Goal: Navigation & Orientation: Find specific page/section

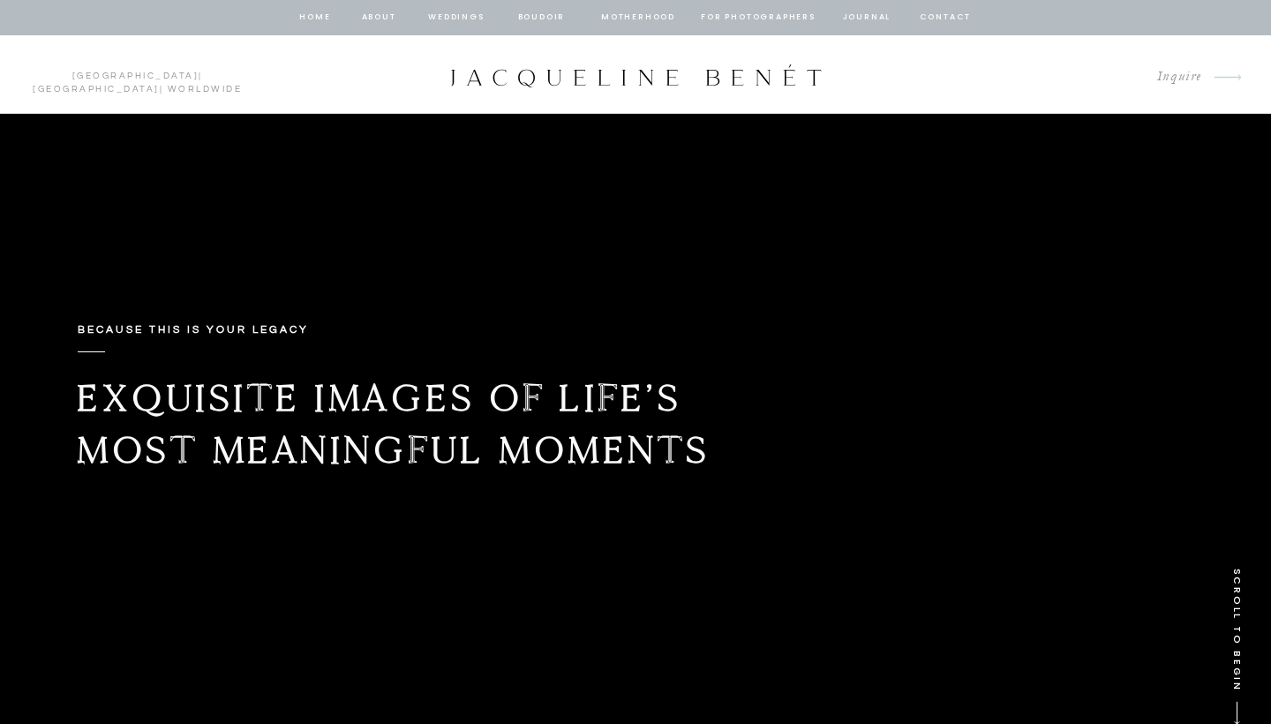
click at [437, 13] on nav "Weddings" at bounding box center [456, 18] width 60 height 16
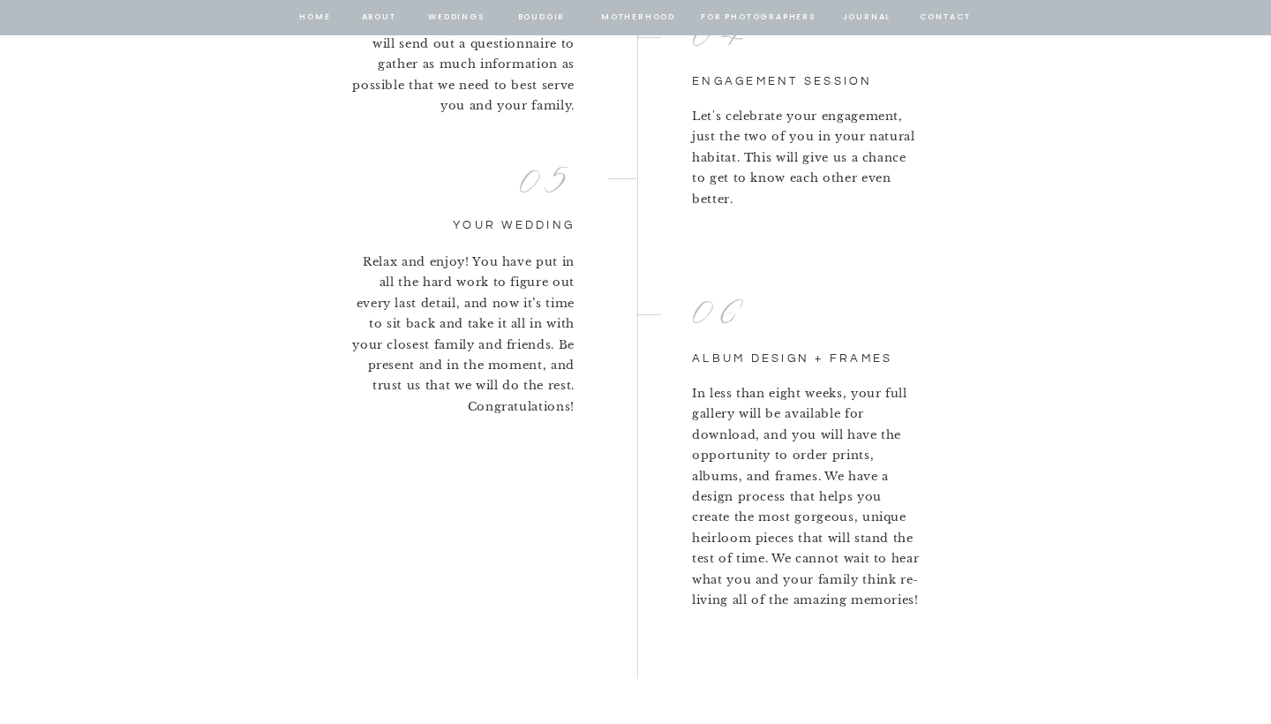
scroll to position [4152, 0]
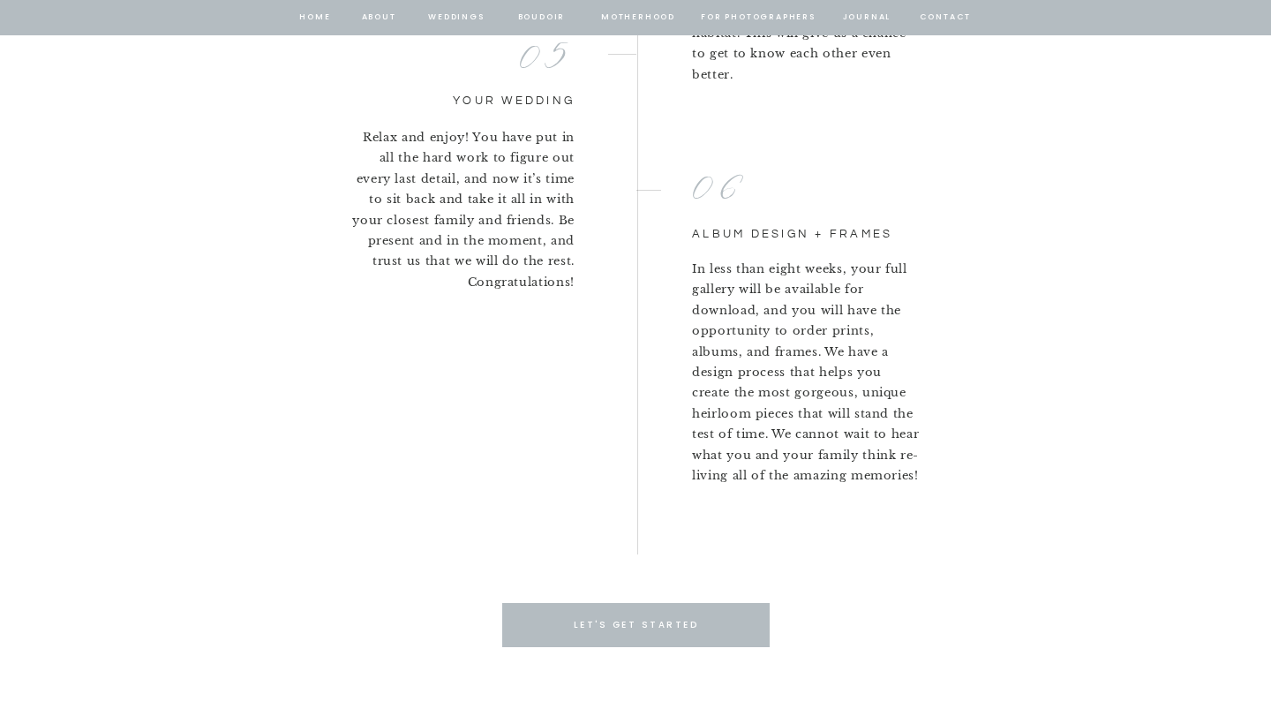
click at [454, 16] on nav "Weddings" at bounding box center [456, 18] width 60 height 16
click at [457, 10] on nav "Weddings" at bounding box center [456, 18] width 60 height 16
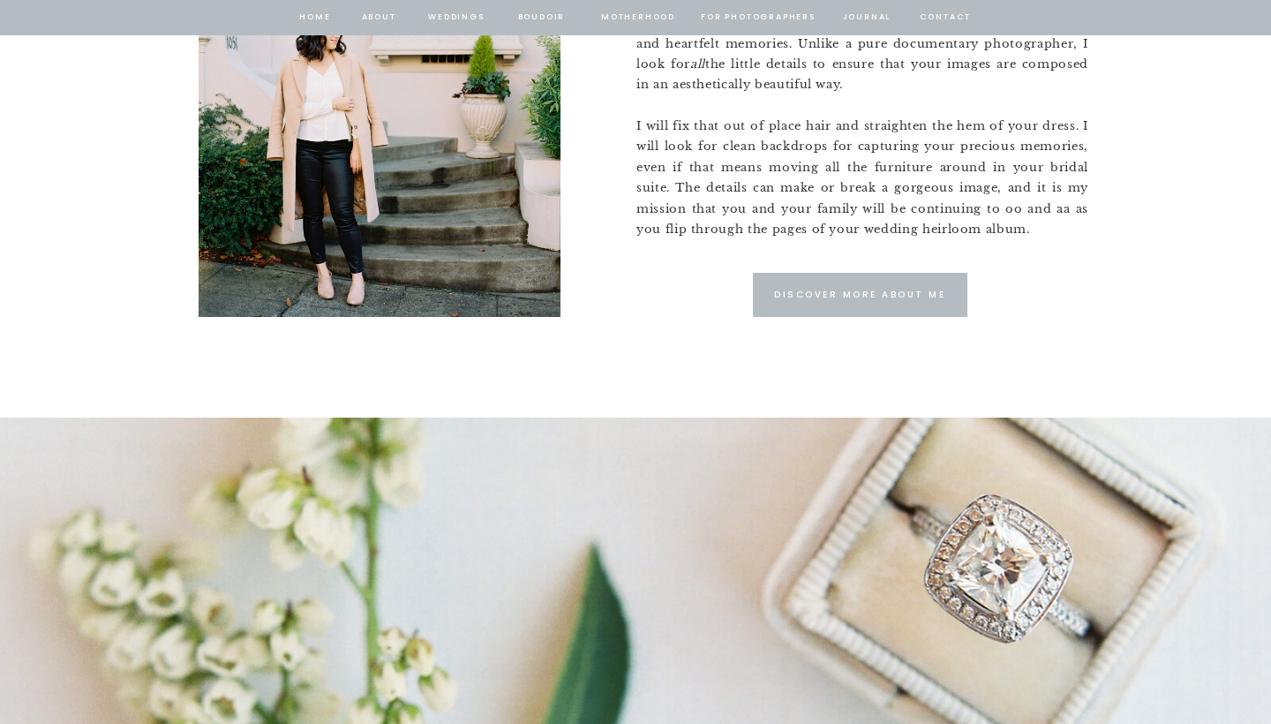
scroll to position [1263, 0]
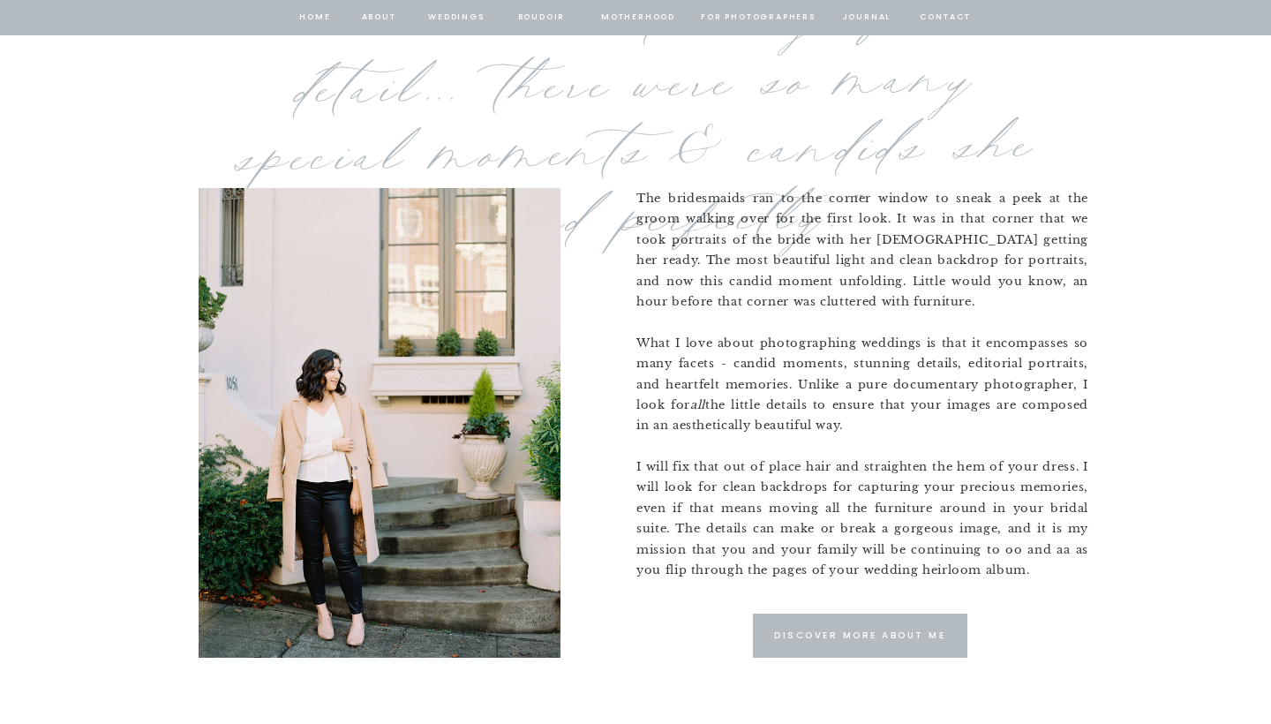
click at [448, 14] on nav "Weddings" at bounding box center [456, 18] width 60 height 16
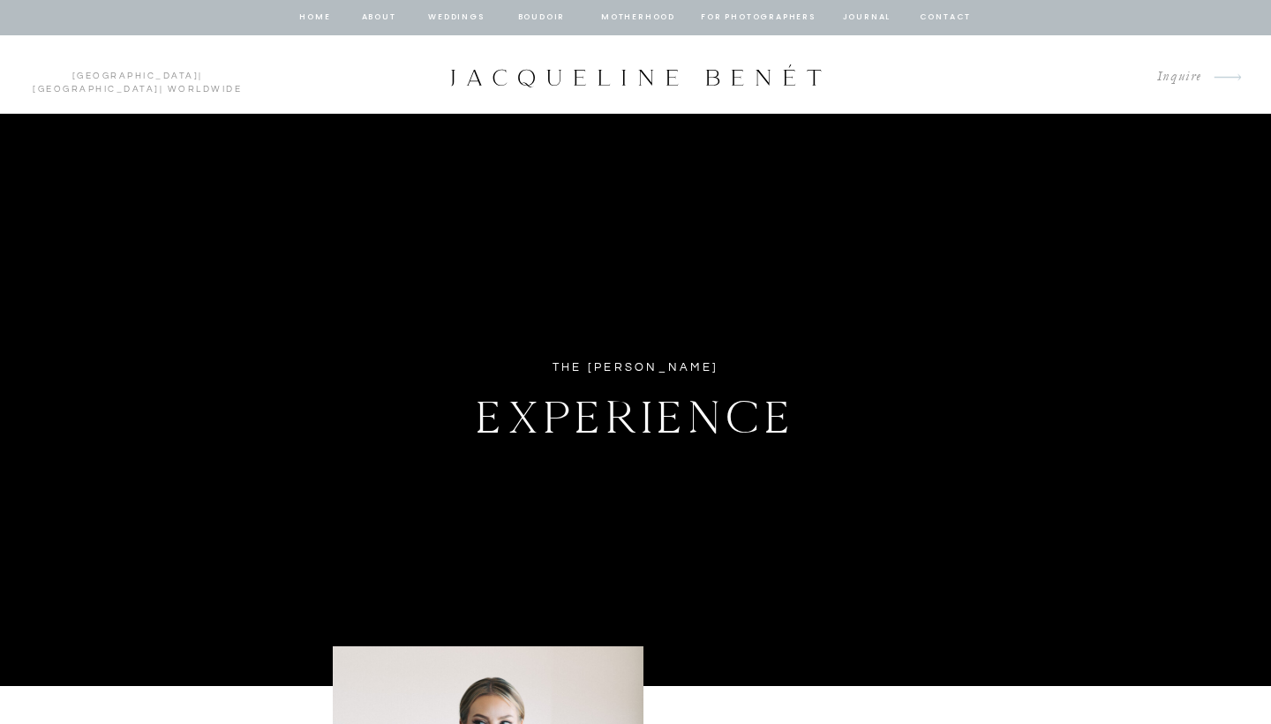
scroll to position [0, 0]
click at [447, 16] on nav "Weddings" at bounding box center [456, 18] width 60 height 16
click at [321, 14] on nav "home" at bounding box center [315, 18] width 34 height 16
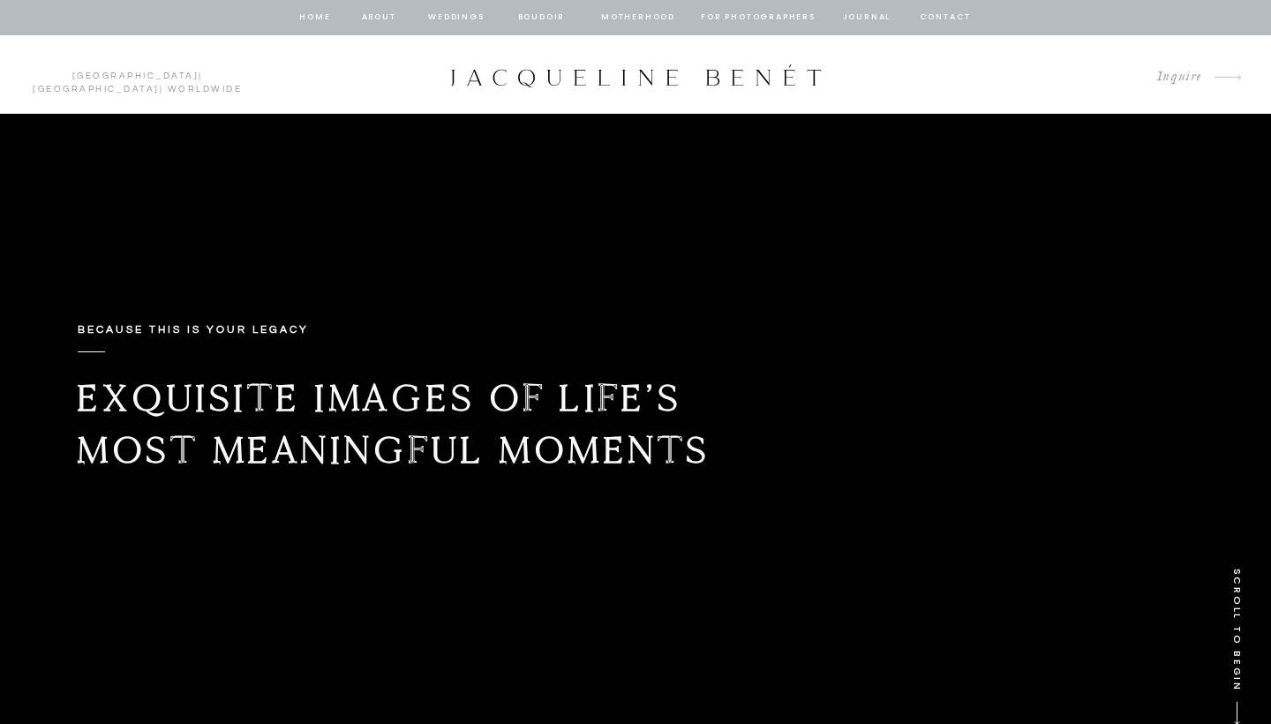
click at [320, 15] on nav "home" at bounding box center [315, 18] width 34 height 16
click at [472, 14] on nav "Weddings" at bounding box center [456, 18] width 60 height 16
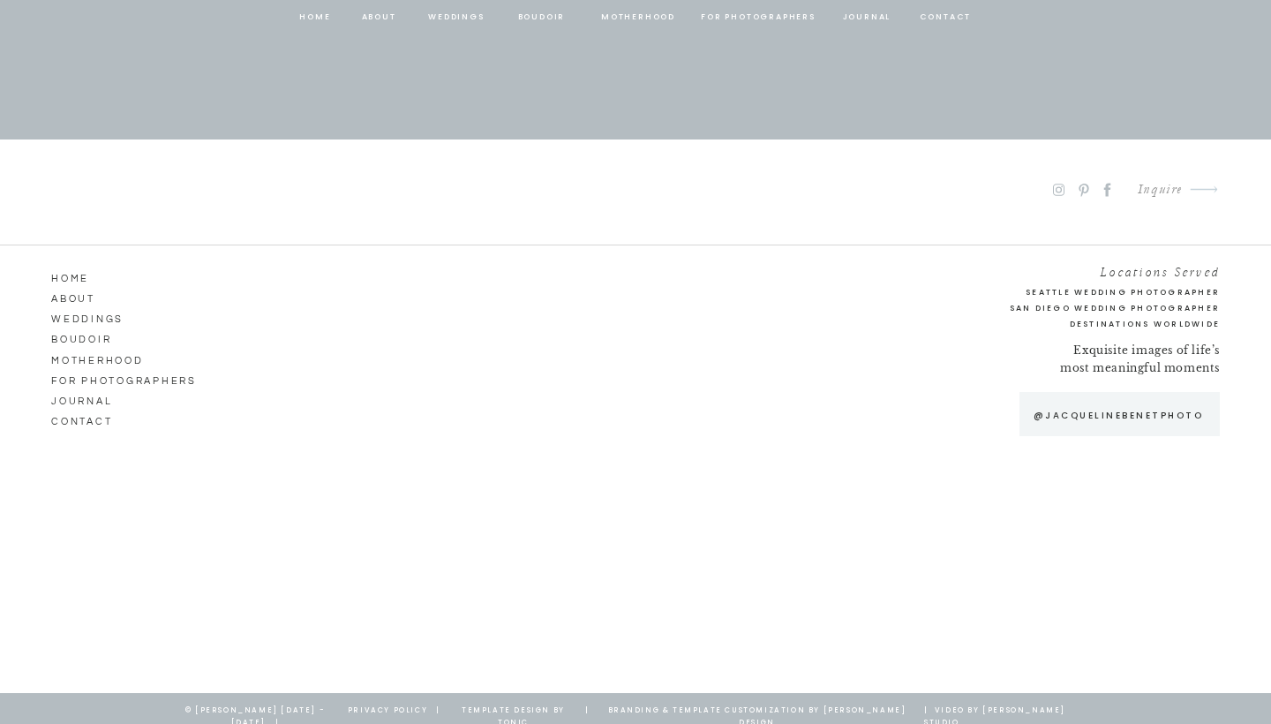
scroll to position [9442, 0]
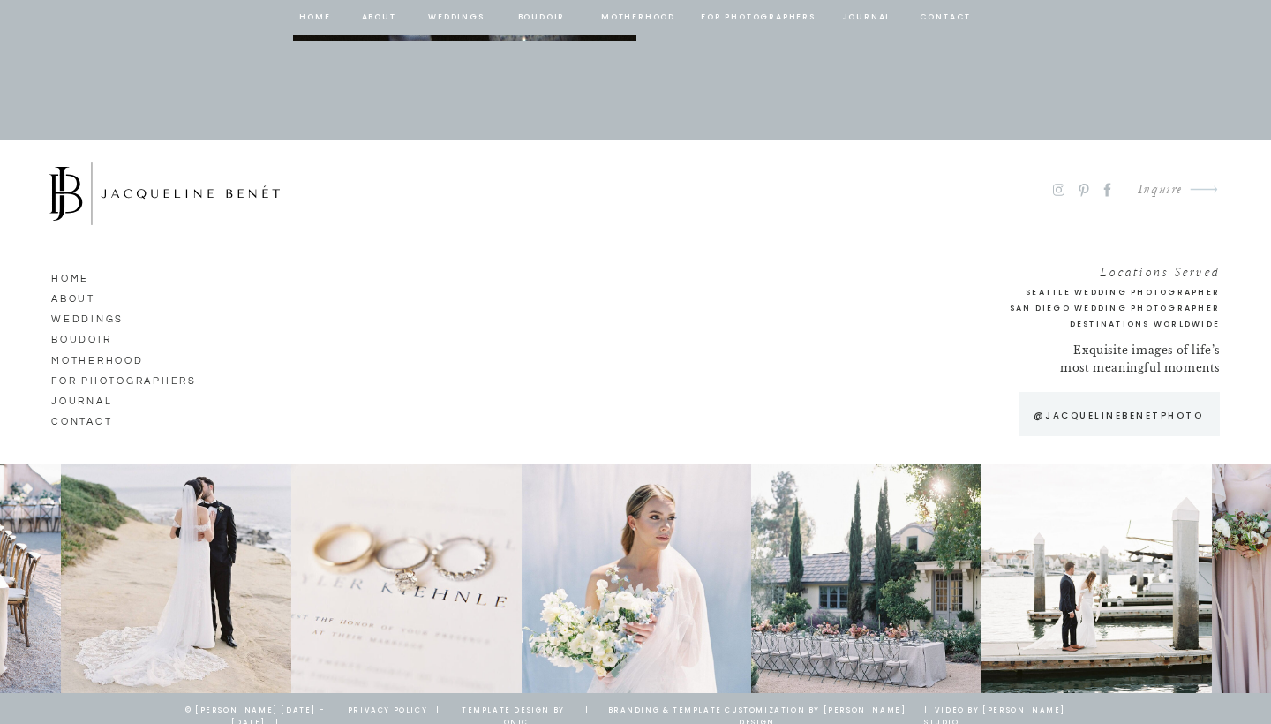
click at [92, 317] on nav "Weddings" at bounding box center [101, 317] width 101 height 16
click at [92, 318] on nav "Weddings" at bounding box center [101, 317] width 101 height 16
